Goal: Check status: Check status

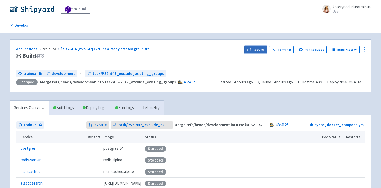
click at [258, 52] on button "Rebuild" at bounding box center [255, 49] width 23 height 7
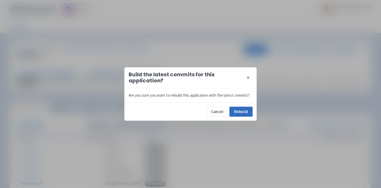
click at [251, 111] on button "Rebuild" at bounding box center [241, 112] width 23 height 10
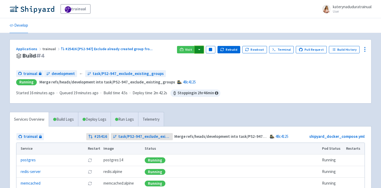
click at [204, 49] on button "button" at bounding box center [199, 49] width 9 height 7
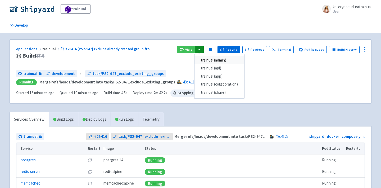
click at [222, 59] on link "trainual (admin)" at bounding box center [219, 60] width 50 height 8
